Goal: Browse casually

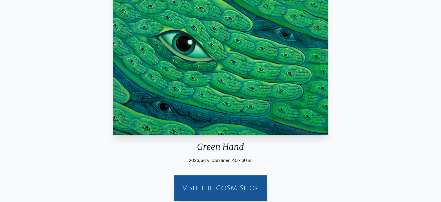
scroll to position [81, 0]
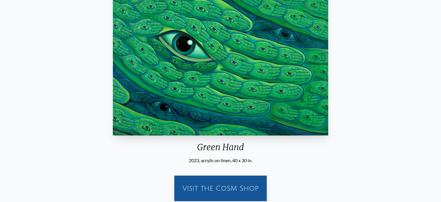
click at [232, 185] on div "Visit the CoSM Shop" at bounding box center [221, 188] width 86 height 19
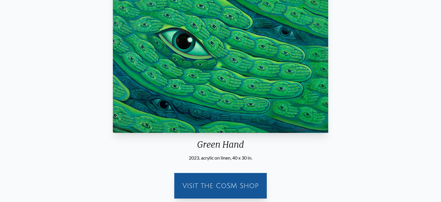
scroll to position [0, 0]
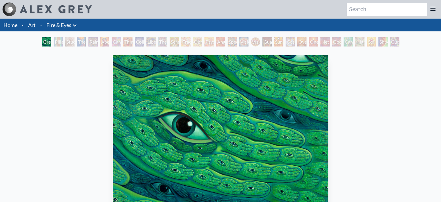
click at [61, 40] on div "Pillar of Awareness" at bounding box center [58, 41] width 9 height 9
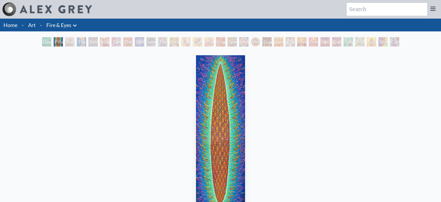
click at [83, 40] on div "The Torch" at bounding box center [81, 41] width 9 height 9
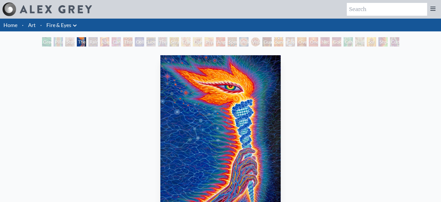
click at [97, 39] on div "Rainbow Eye Ripple" at bounding box center [92, 41] width 9 height 9
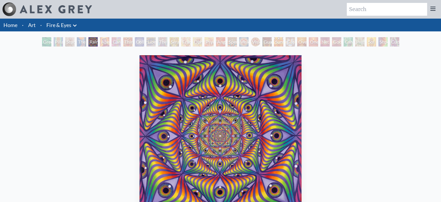
click at [119, 39] on div "Cannabis Sutra" at bounding box center [116, 41] width 9 height 9
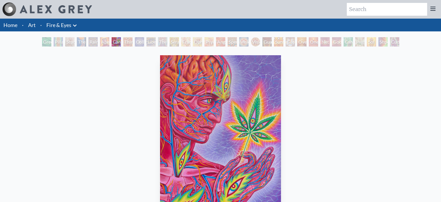
click at [131, 38] on div "Third Eye Tears of Joy" at bounding box center [127, 41] width 9 height 9
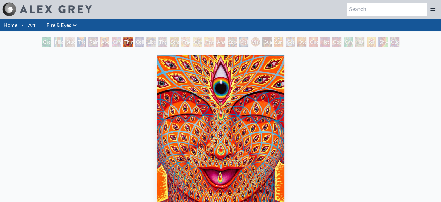
click at [156, 39] on div "Liberation Through Seeing" at bounding box center [150, 41] width 9 height 9
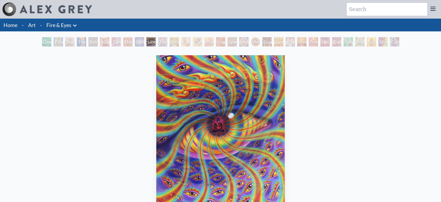
click at [187, 40] on div "Fractal Eyes" at bounding box center [185, 41] width 9 height 9
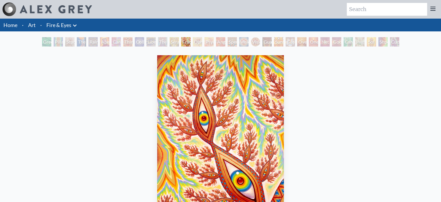
click at [202, 41] on div "Ophanic Eyelash" at bounding box center [197, 41] width 9 height 9
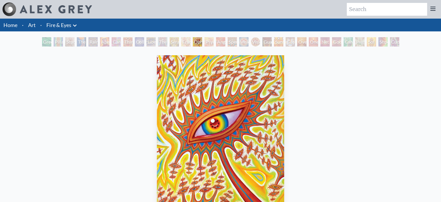
click at [225, 41] on div "Angel Skin" at bounding box center [220, 41] width 9 height 9
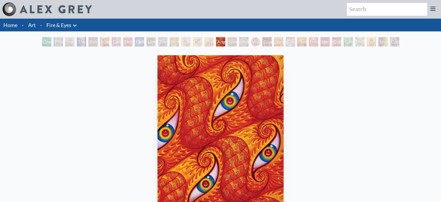
click at [221, 44] on div "Angel Skin" at bounding box center [220, 41] width 9 height 9
click at [237, 41] on div "Spectral Lotus" at bounding box center [232, 41] width 9 height 9
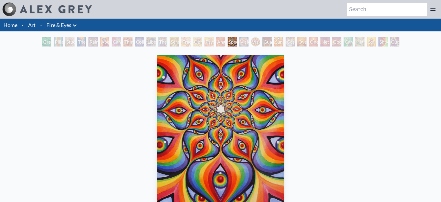
click at [258, 39] on div "Vision Crystal Tondo" at bounding box center [255, 41] width 9 height 9
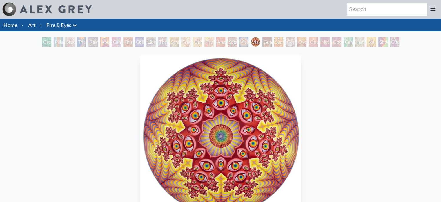
click at [268, 44] on div "Guardian of Infinite Vision" at bounding box center [266, 41] width 9 height 9
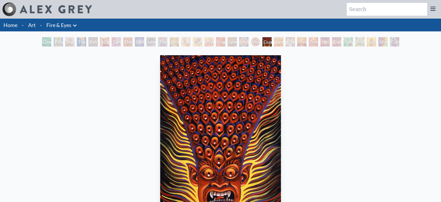
click at [300, 43] on div "Oversoul" at bounding box center [301, 41] width 9 height 9
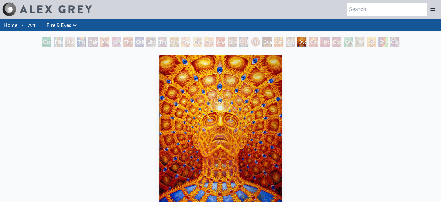
click at [318, 43] on div "One" at bounding box center [313, 41] width 9 height 9
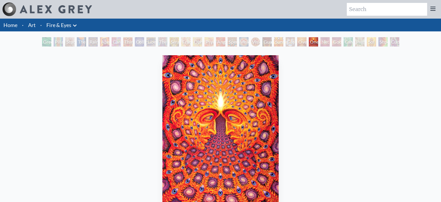
click at [325, 41] on div "Net of Being" at bounding box center [324, 41] width 9 height 9
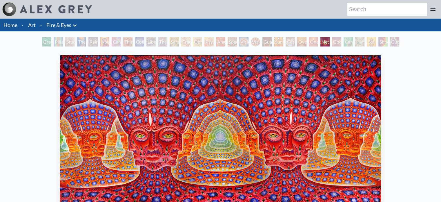
click at [348, 40] on div "Cannafist" at bounding box center [348, 41] width 9 height 9
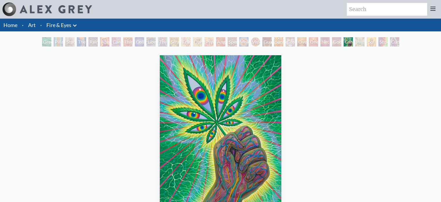
click at [365, 40] on div "Higher Vision" at bounding box center [359, 41] width 9 height 9
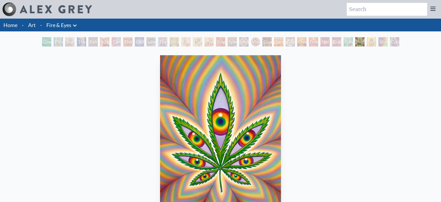
click at [382, 41] on div "Shpongled" at bounding box center [382, 41] width 9 height 9
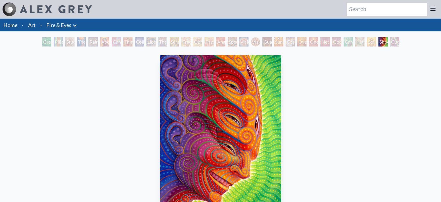
click at [399, 41] on div "Cuddle" at bounding box center [394, 41] width 9 height 9
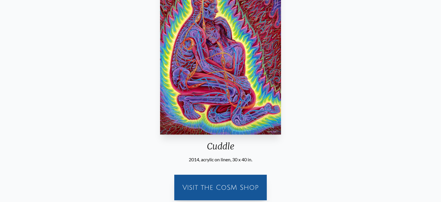
scroll to position [92, 0]
